Goal: Navigation & Orientation: Find specific page/section

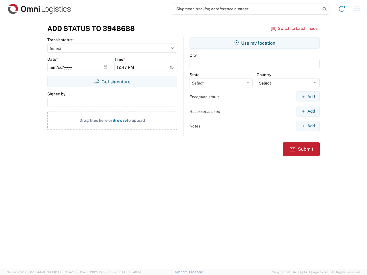
click at [246, 9] on input "search" at bounding box center [246, 8] width 148 height 11
click at [324, 9] on icon at bounding box center [324, 9] width 8 height 8
click at [341, 9] on icon at bounding box center [341, 8] width 9 height 9
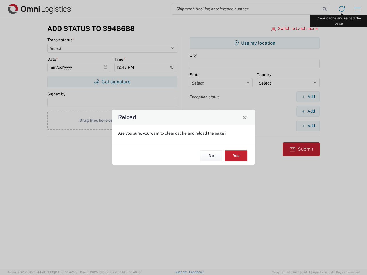
click at [357, 9] on div "Reload Are you sure, you want to clear cache and reload the page? No Yes" at bounding box center [183, 137] width 367 height 275
click at [294, 28] on div "Reload Are you sure, you want to clear cache and reload the page? No Yes" at bounding box center [183, 137] width 367 height 275
click at [112, 82] on div "Reload Are you sure, you want to clear cache and reload the page? No Yes" at bounding box center [183, 137] width 367 height 275
click at [254, 43] on div "Reload Are you sure, you want to clear cache and reload the page? No Yes" at bounding box center [183, 137] width 367 height 275
click at [308, 97] on div "Reload Are you sure, you want to clear cache and reload the page? No Yes" at bounding box center [183, 137] width 367 height 275
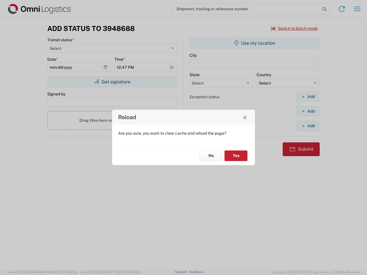
click at [308, 111] on div "Reload Are you sure, you want to clear cache and reload the page? No Yes" at bounding box center [183, 137] width 367 height 275
click at [308, 126] on div "Reload Are you sure, you want to clear cache and reload the page? No Yes" at bounding box center [183, 137] width 367 height 275
